Goal: Task Accomplishment & Management: Use online tool/utility

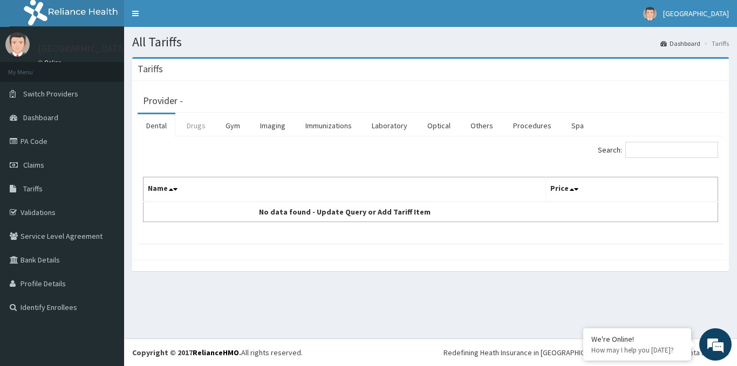
click at [197, 126] on link "Drugs" at bounding box center [196, 125] width 36 height 23
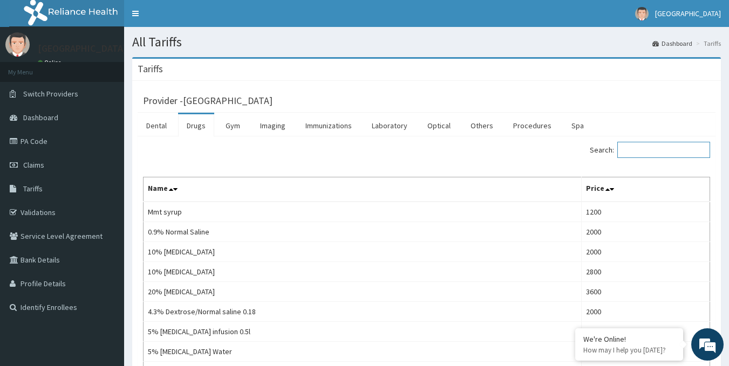
click at [633, 151] on input "Search:" at bounding box center [663, 150] width 93 height 16
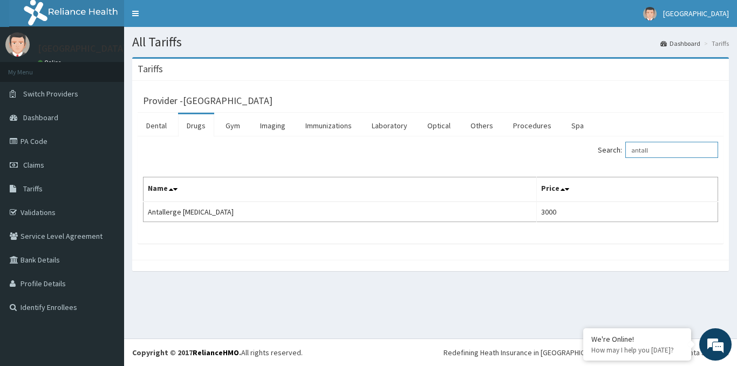
type input "antall"
